Goal: Information Seeking & Learning: Learn about a topic

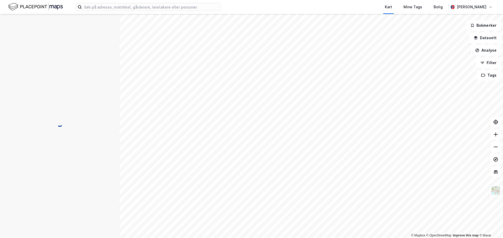
scroll to position [18, 0]
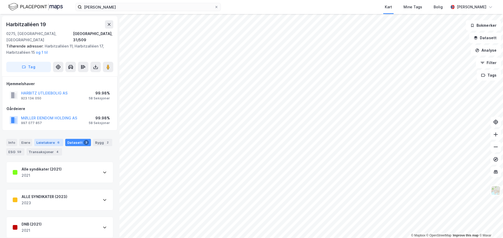
click at [50, 140] on div "Leietakere 6" at bounding box center [48, 142] width 29 height 7
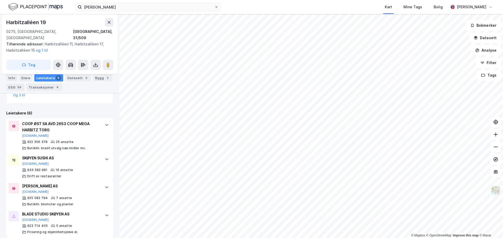
scroll to position [96, 0]
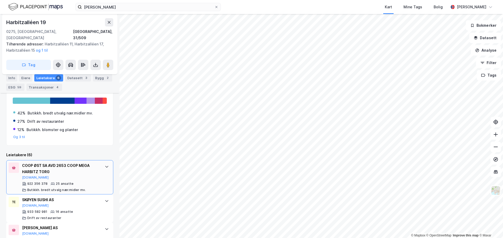
click at [73, 164] on div "COOP ØST SA AVD 2653 COOP MEGA HARBITZ TORG" at bounding box center [60, 169] width 77 height 12
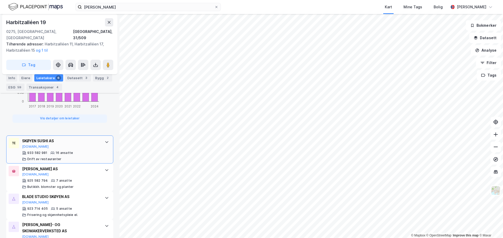
click at [76, 151] on div "933 582 981 16 ansatte Drift av restauranter" at bounding box center [60, 156] width 77 height 10
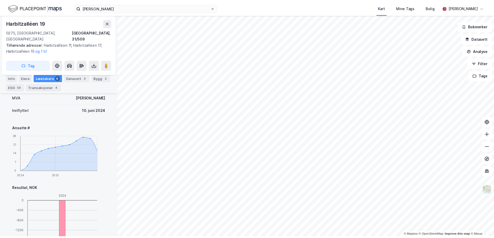
scroll to position [207, 0]
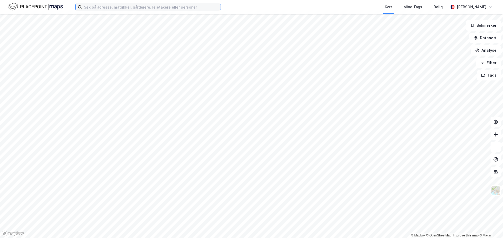
click at [98, 6] on input at bounding box center [151, 7] width 139 height 8
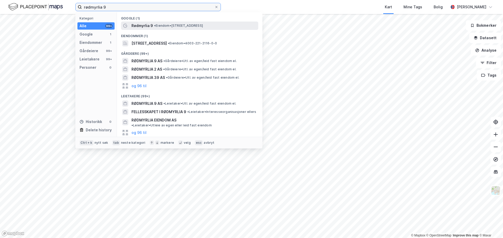
type input "rødmyrlia 9"
click at [160, 26] on span "• Eiendom • [STREET_ADDRESS]" at bounding box center [178, 26] width 49 height 4
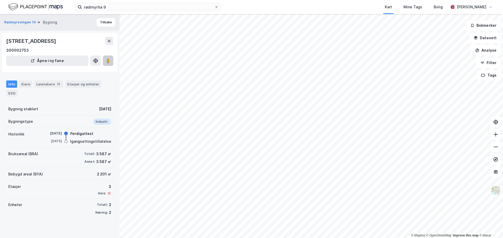
click at [108, 64] on button at bounding box center [108, 61] width 10 height 10
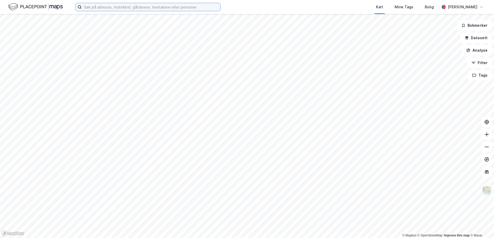
click at [97, 8] on input at bounding box center [151, 7] width 139 height 8
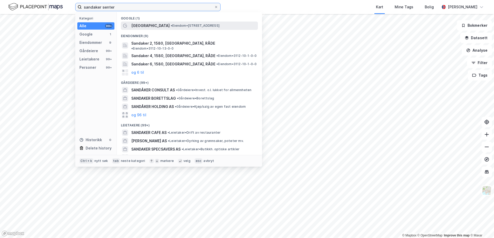
type input "sandaker senter"
click at [135, 25] on span "Sandaker senter" at bounding box center [150, 26] width 38 height 6
